Goal: Transaction & Acquisition: Purchase product/service

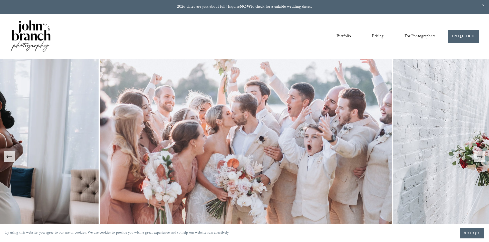
click at [316, 127] on img at bounding box center [246, 157] width 294 height 196
click at [475, 156] on button "Next Slide" at bounding box center [479, 156] width 11 height 11
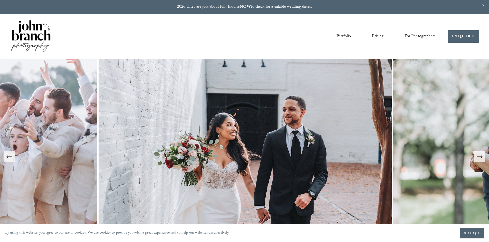
click at [475, 156] on button "Next Slide" at bounding box center [479, 156] width 11 height 11
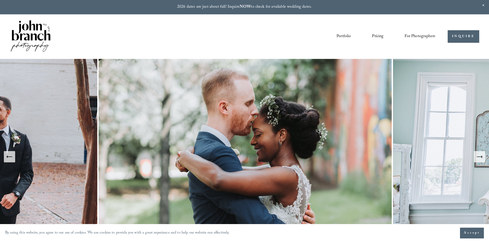
click at [0, 0] on span "Presets" at bounding box center [0, 0] width 0 height 0
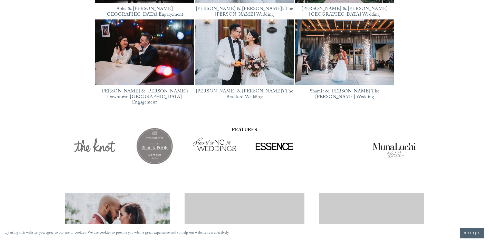
scroll to position [909, 0]
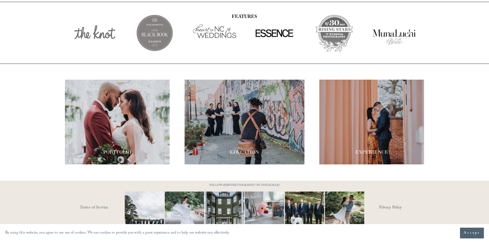
click at [260, 130] on div at bounding box center [244, 122] width 120 height 85
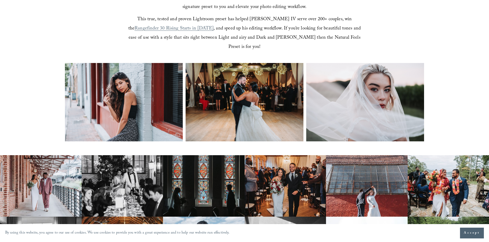
scroll to position [205, 0]
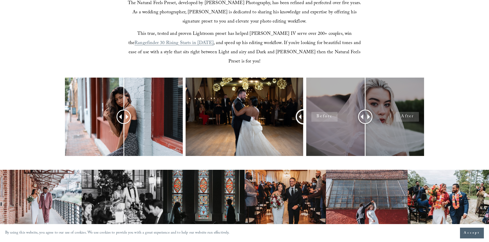
drag, startPoint x: 247, startPoint y: 109, endPoint x: 373, endPoint y: 116, distance: 127.0
click at [390, 122] on div at bounding box center [244, 124] width 489 height 92
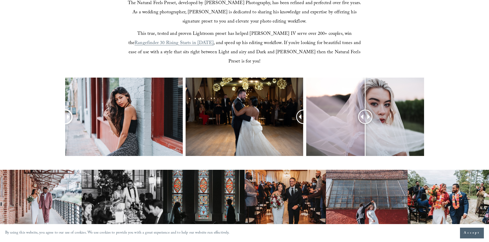
drag, startPoint x: 129, startPoint y: 108, endPoint x: 0, endPoint y: 102, distance: 128.9
click at [0, 102] on div at bounding box center [244, 124] width 489 height 92
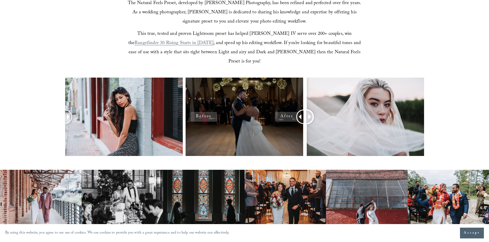
drag, startPoint x: 365, startPoint y: 108, endPoint x: 192, endPoint y: 119, distance: 173.2
click at [192, 119] on div at bounding box center [244, 124] width 489 height 92
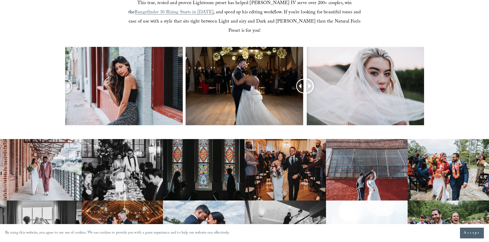
scroll to position [282, 0]
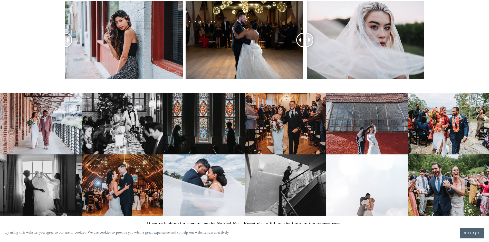
click at [44, 128] on img at bounding box center [41, 123] width 82 height 61
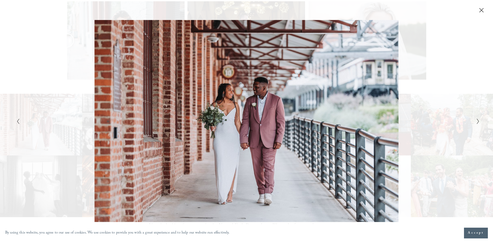
click at [471, 124] on div "Gallery" at bounding box center [361, 121] width 231 height 203
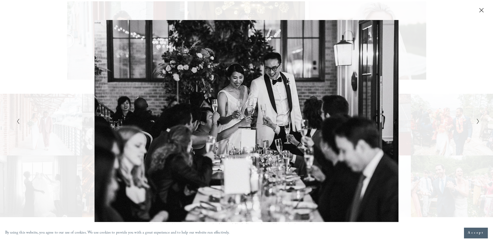
click at [471, 122] on div "Gallery" at bounding box center [361, 121] width 231 height 203
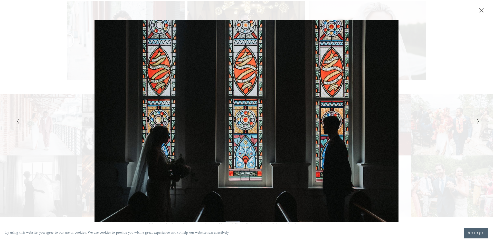
click at [471, 122] on div "Gallery" at bounding box center [361, 121] width 231 height 203
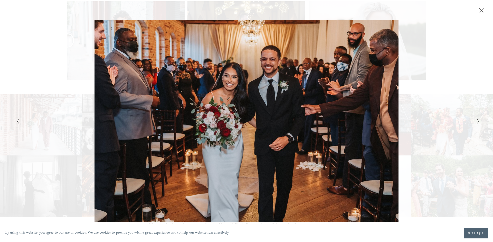
click at [471, 122] on div "Gallery" at bounding box center [361, 121] width 231 height 203
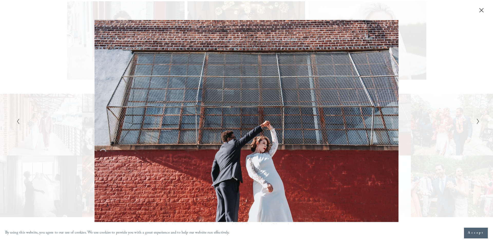
click at [471, 122] on div "Gallery" at bounding box center [361, 121] width 231 height 203
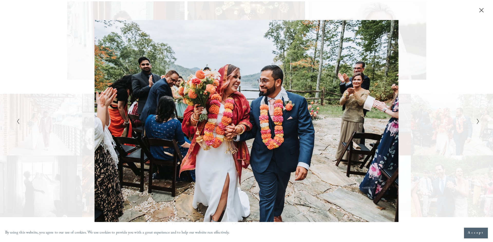
click at [471, 122] on div "Gallery" at bounding box center [361, 121] width 231 height 203
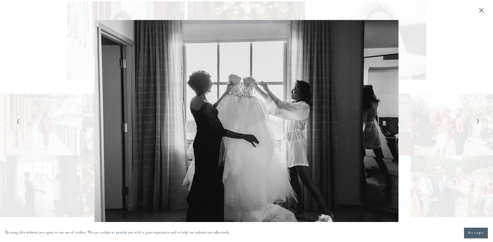
click at [471, 122] on div "Gallery" at bounding box center [361, 121] width 231 height 203
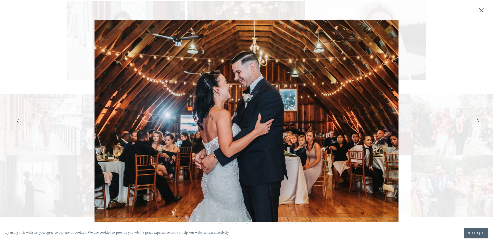
click at [471, 122] on div "Gallery" at bounding box center [361, 121] width 231 height 203
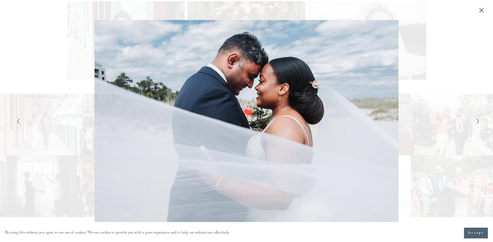
click at [471, 122] on div "Gallery" at bounding box center [361, 121] width 231 height 203
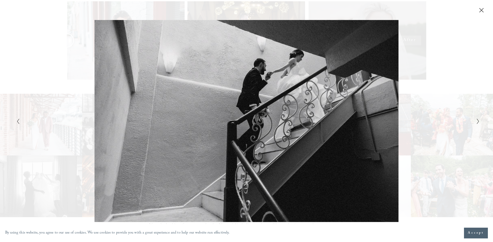
drag, startPoint x: 482, startPoint y: 10, endPoint x: 422, endPoint y: 68, distance: 82.9
click at [481, 11] on icon "Close" at bounding box center [480, 10] width 5 height 5
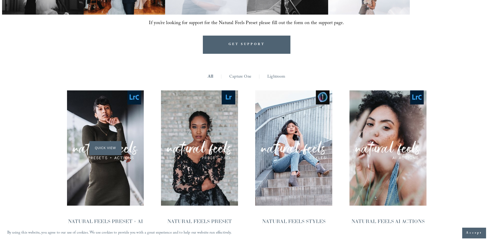
scroll to position [487, 0]
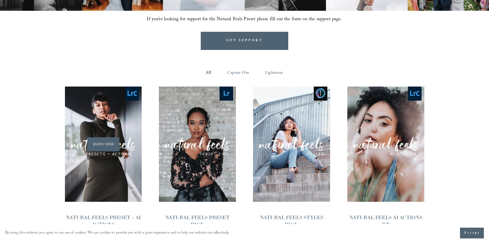
click at [102, 140] on span "Quick View" at bounding box center [103, 144] width 32 height 14
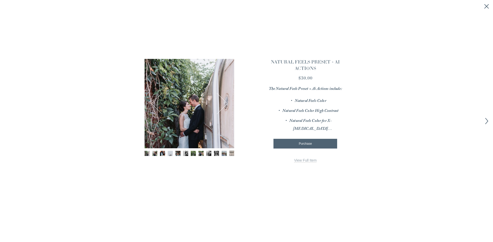
click at [160, 113] on button "Previous" at bounding box center [162, 104] width 20 height 20
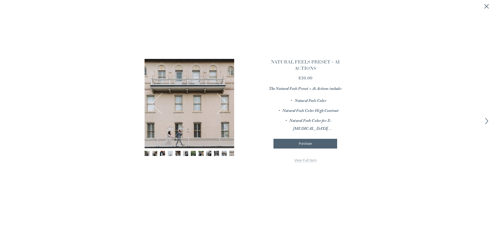
click at [222, 104] on button "Next" at bounding box center [217, 104] width 20 height 20
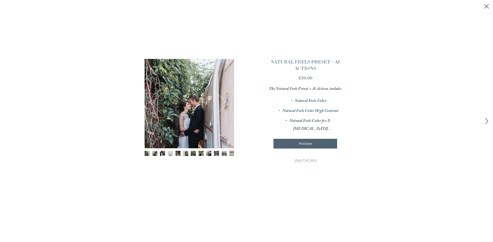
click at [222, 104] on button "Next" at bounding box center [217, 104] width 20 height 20
click at [225, 101] on button "Next" at bounding box center [217, 104] width 20 height 20
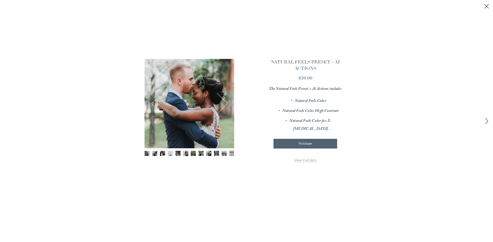
click at [224, 104] on button "Next" at bounding box center [217, 104] width 20 height 20
click at [224, 103] on button "Next" at bounding box center [217, 104] width 20 height 20
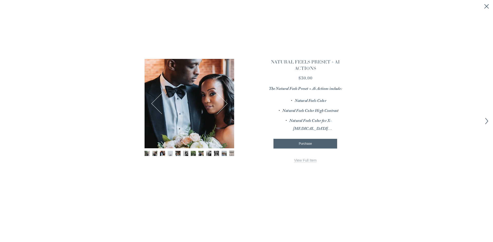
click at [224, 102] on button "Next" at bounding box center [217, 104] width 20 height 20
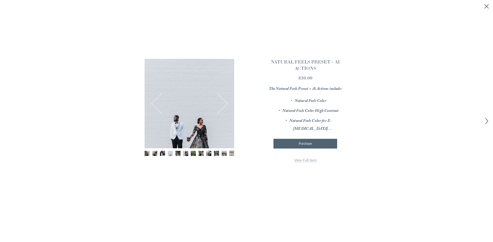
click at [224, 102] on button "Next" at bounding box center [217, 104] width 20 height 20
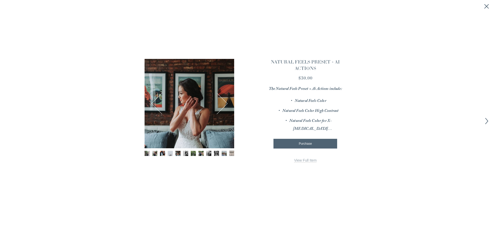
click at [224, 102] on button "Next" at bounding box center [217, 104] width 20 height 20
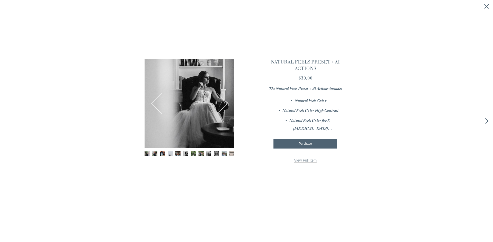
click at [224, 102] on button "Next" at bounding box center [217, 104] width 20 height 20
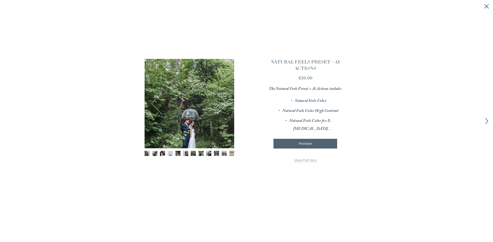
drag, startPoint x: 224, startPoint y: 102, endPoint x: 223, endPoint y: 106, distance: 4.2
click at [224, 104] on button "Next" at bounding box center [217, 104] width 20 height 20
click at [225, 100] on button "Next" at bounding box center [217, 104] width 20 height 20
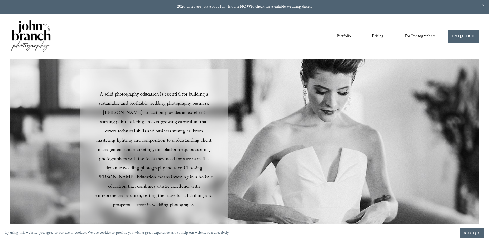
click at [0, 0] on span "Presets" at bounding box center [0, 0] width 0 height 0
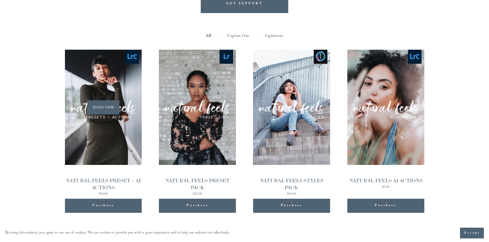
scroll to position [523, 0]
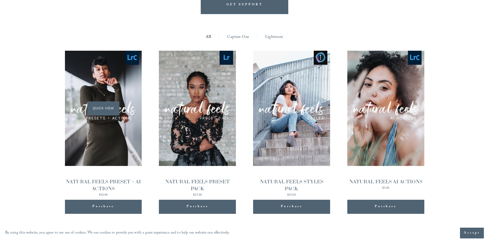
click at [131, 106] on div "Quick View" at bounding box center [103, 108] width 77 height 115
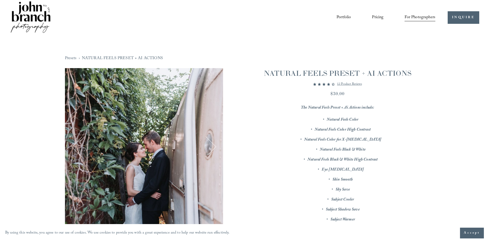
scroll to position [103, 0]
